Goal: Find specific page/section: Find specific page/section

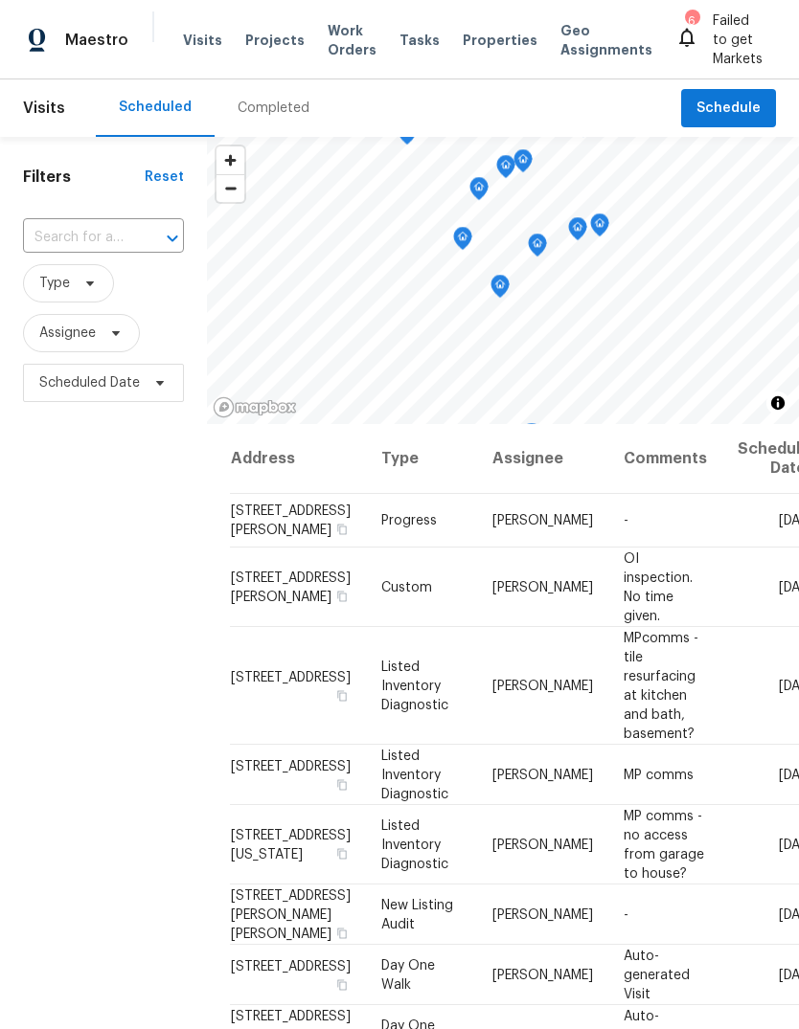
click at [467, 49] on span "Properties" at bounding box center [499, 40] width 75 height 19
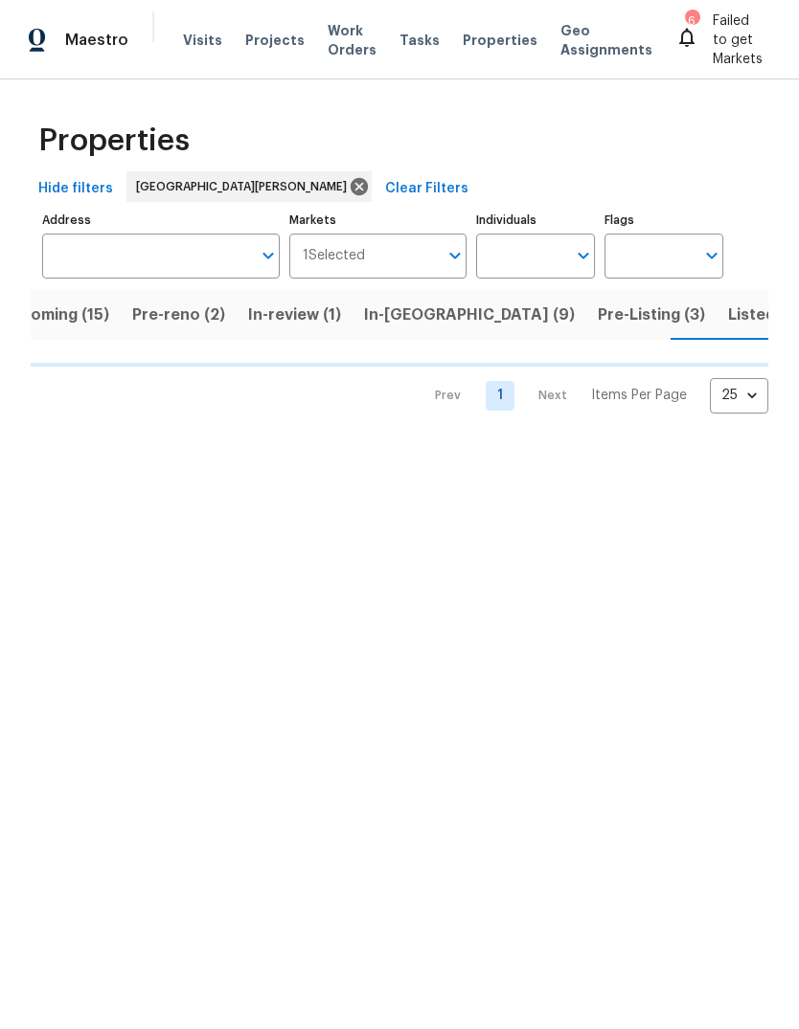
scroll to position [0, 46]
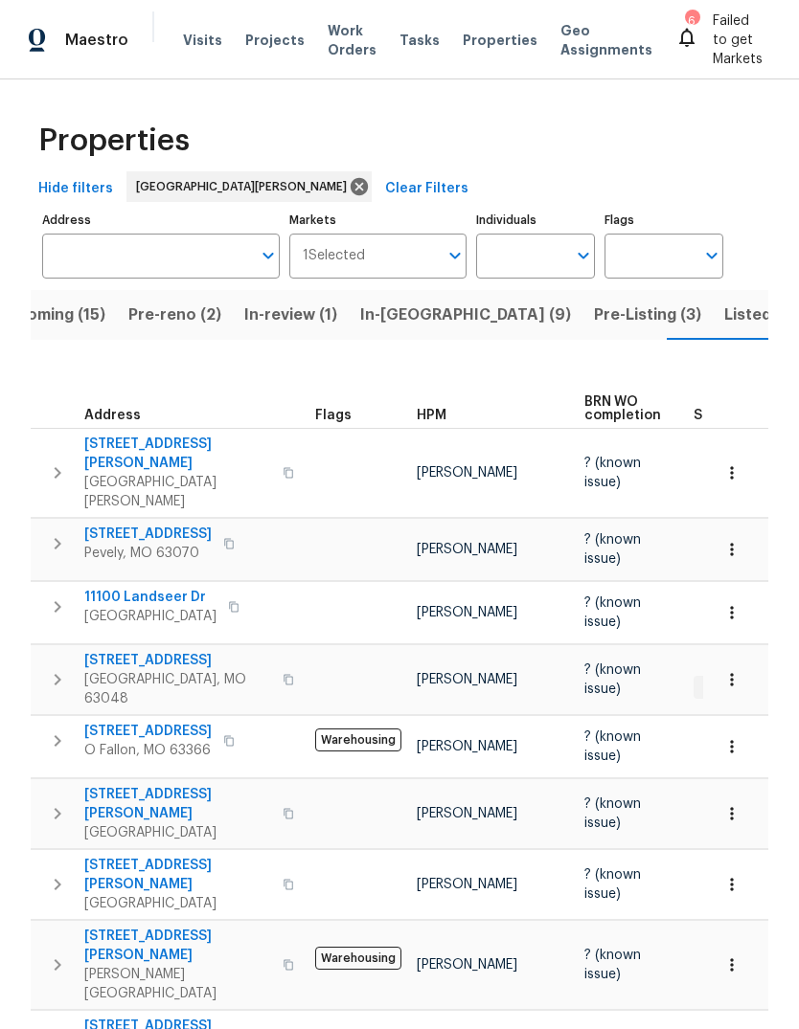
click at [165, 316] on span "Pre-reno (2)" at bounding box center [174, 315] width 93 height 27
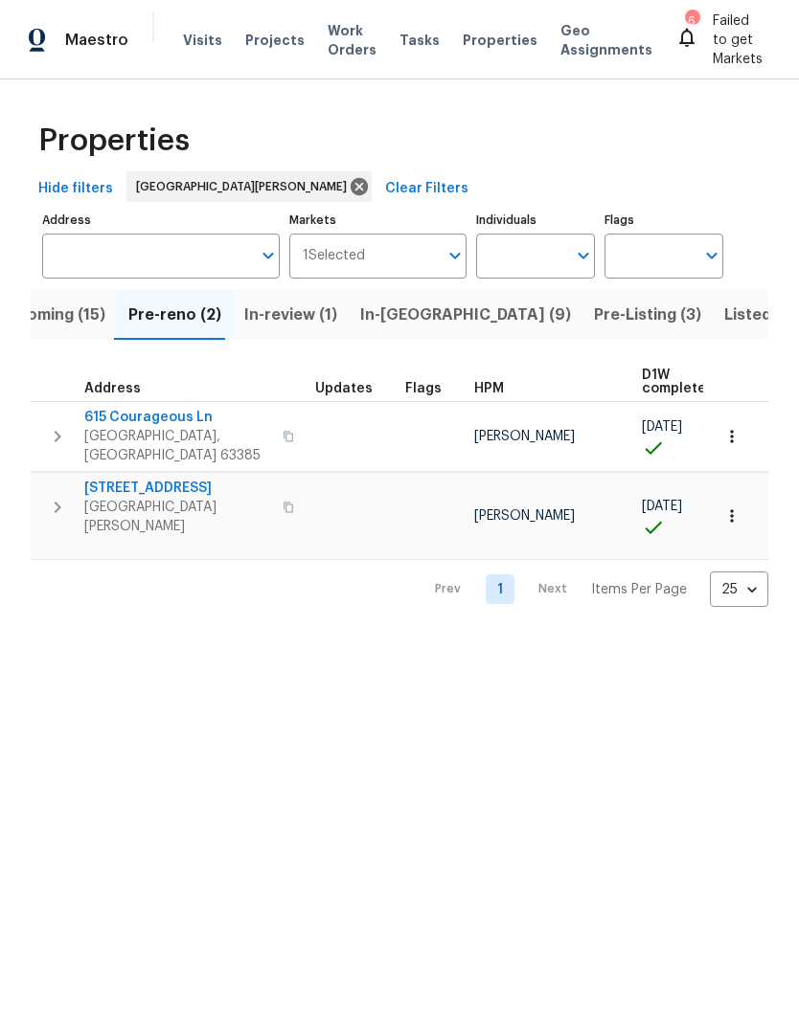
click at [594, 323] on span "Pre-Listing (3)" at bounding box center [647, 315] width 107 height 27
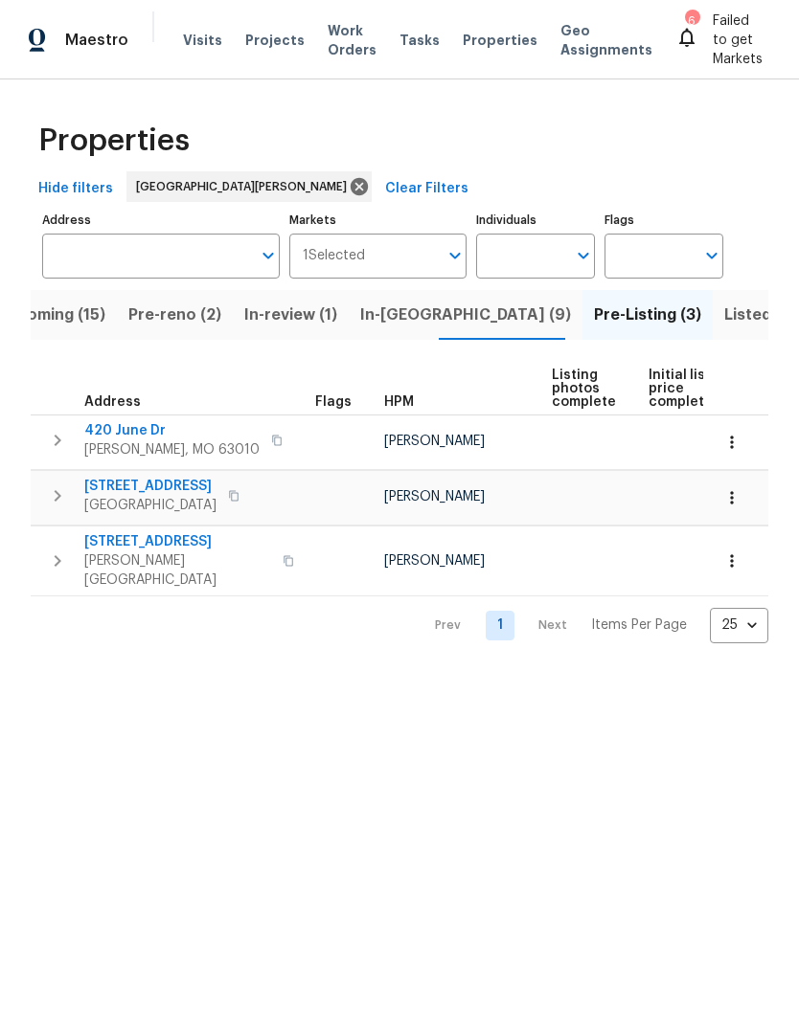
click at [712, 331] on button "Listed (35)" at bounding box center [764, 315] width 104 height 50
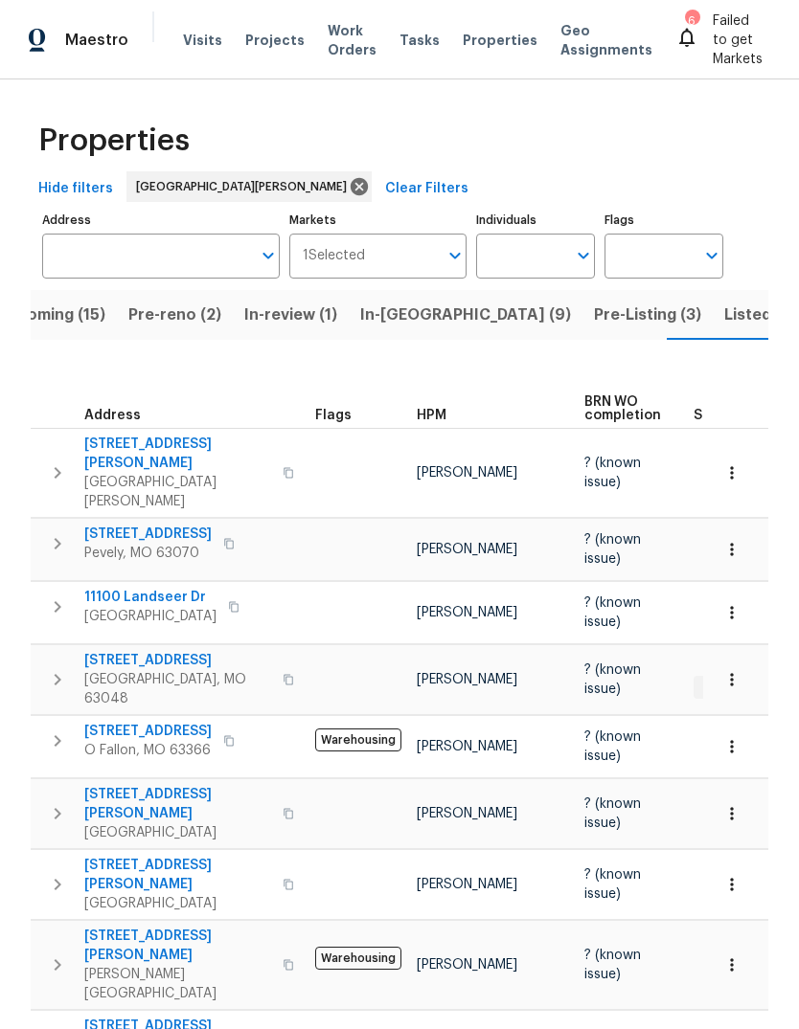
click at [438, 414] on span "HPM" at bounding box center [432, 415] width 30 height 13
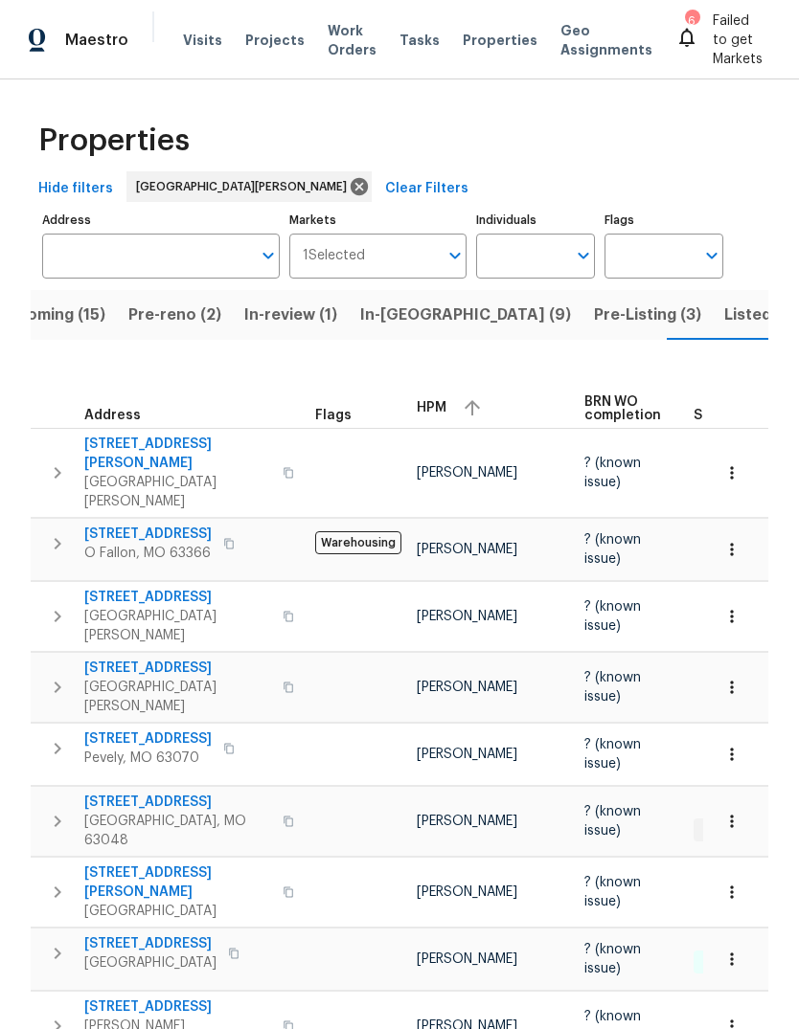
click at [446, 402] on div "HPM" at bounding box center [493, 408] width 152 height 29
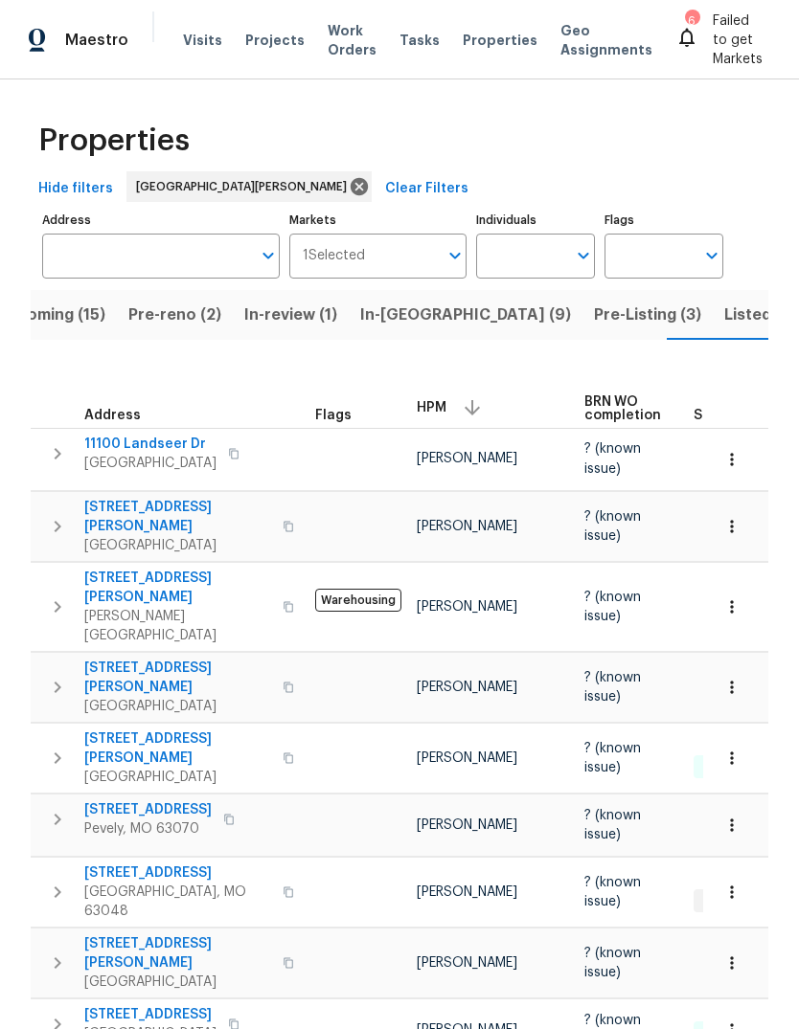
click at [142, 500] on span "[STREET_ADDRESS][PERSON_NAME]" at bounding box center [177, 517] width 187 height 38
click at [490, 37] on span "Properties" at bounding box center [499, 40] width 75 height 19
click at [90, 327] on span "Upcoming (15)" at bounding box center [50, 315] width 109 height 27
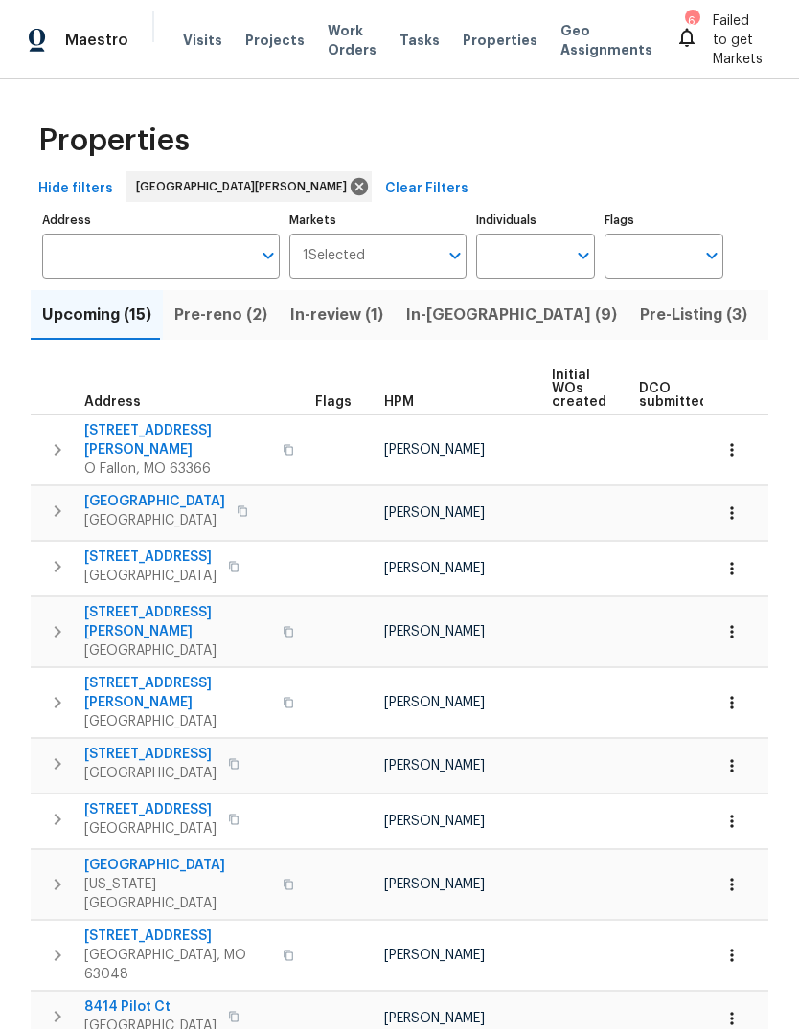
click at [417, 406] on div "HPM" at bounding box center [460, 401] width 152 height 13
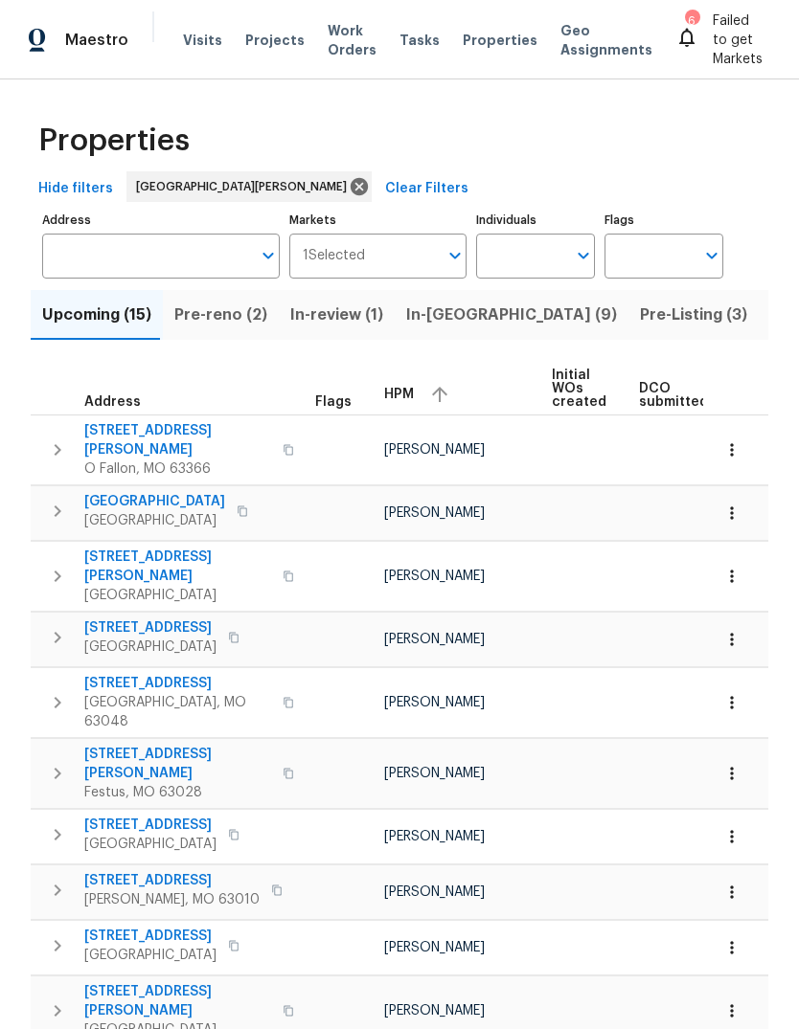
click at [417, 396] on div "HPM" at bounding box center [460, 394] width 152 height 29
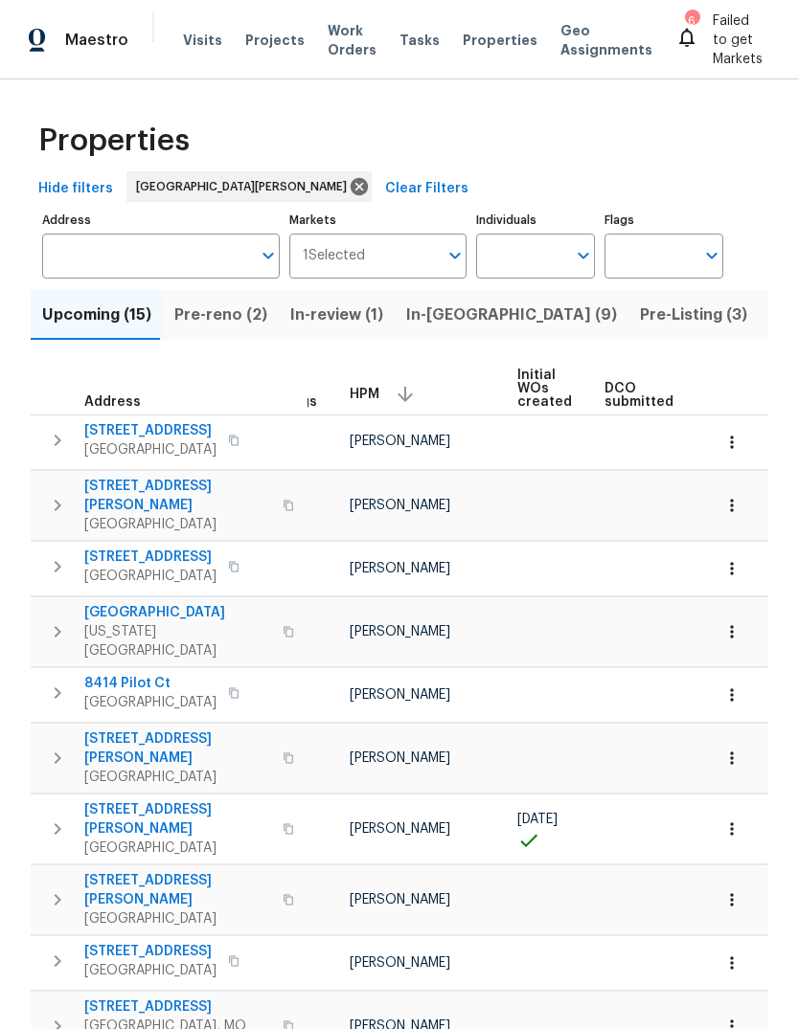
scroll to position [0, 28]
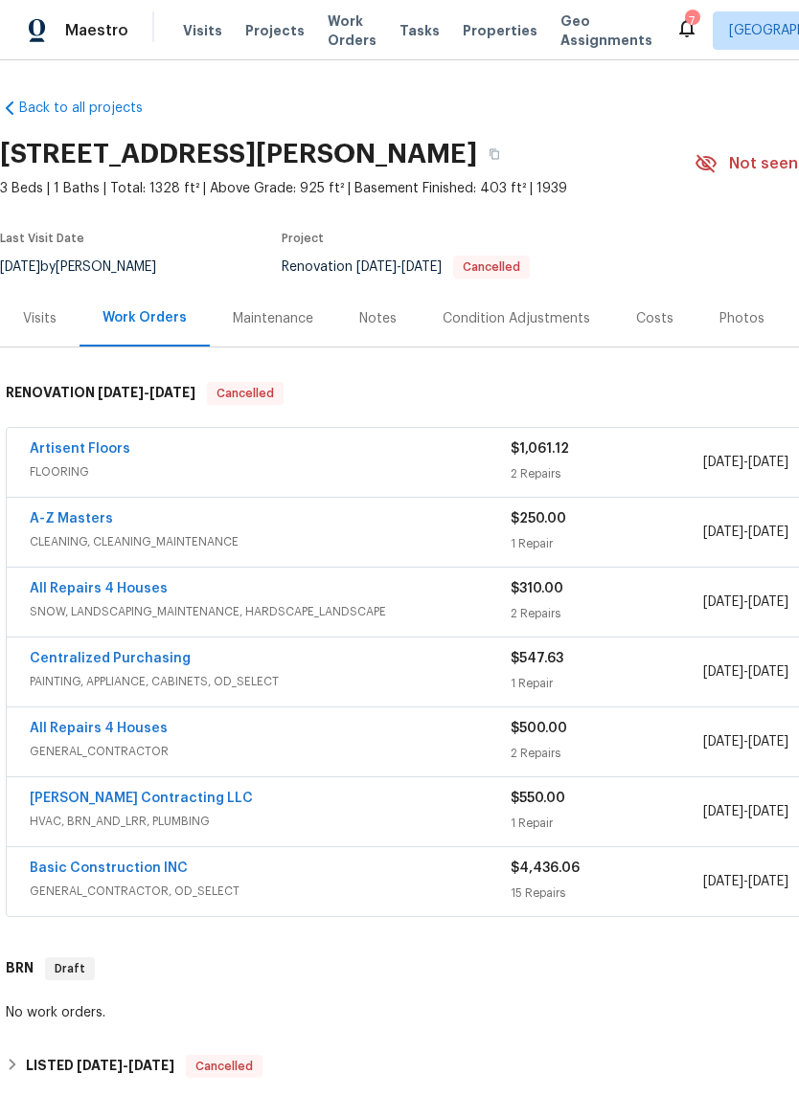
click at [377, 317] on div "Notes" at bounding box center [377, 318] width 37 height 19
